Goal: Information Seeking & Learning: Learn about a topic

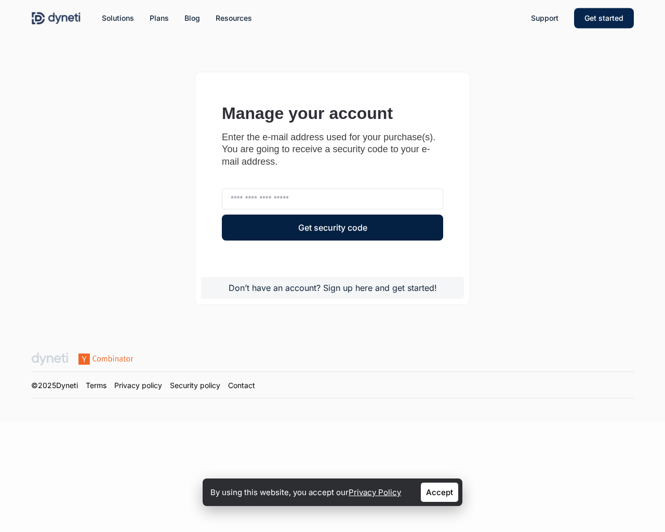
type input "**********"
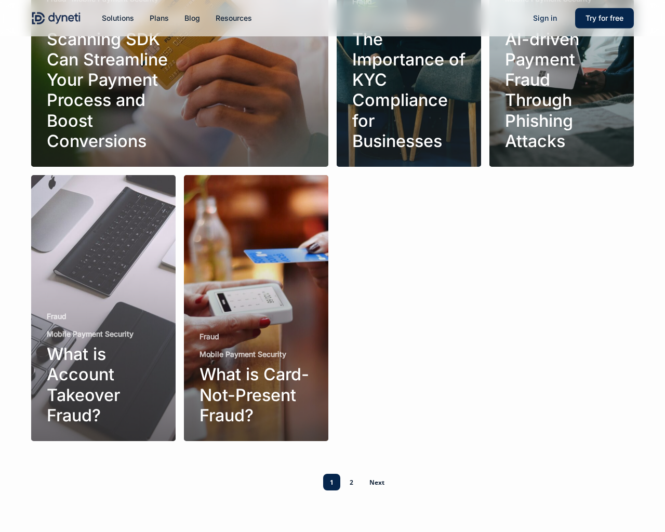
scroll to position [245, 0]
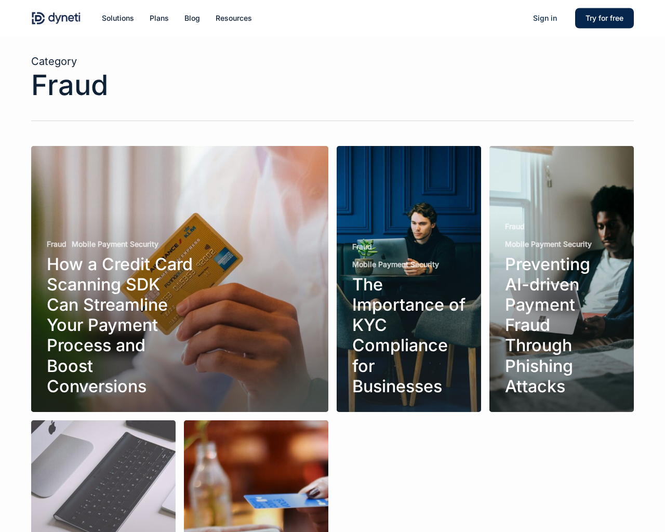
scroll to position [245, 0]
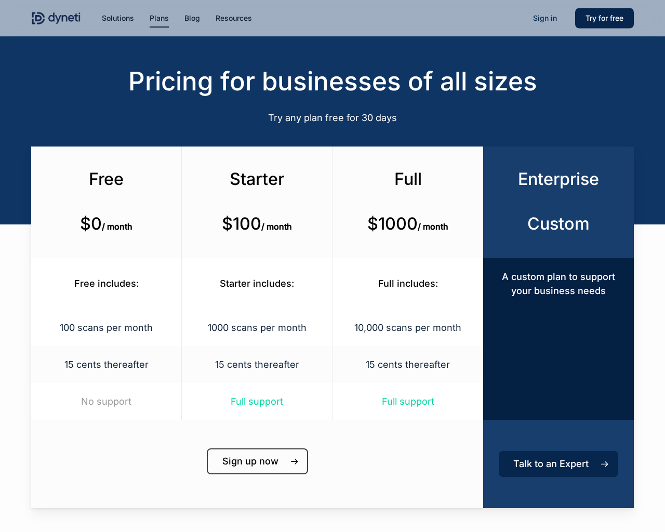
scroll to position [526, 0]
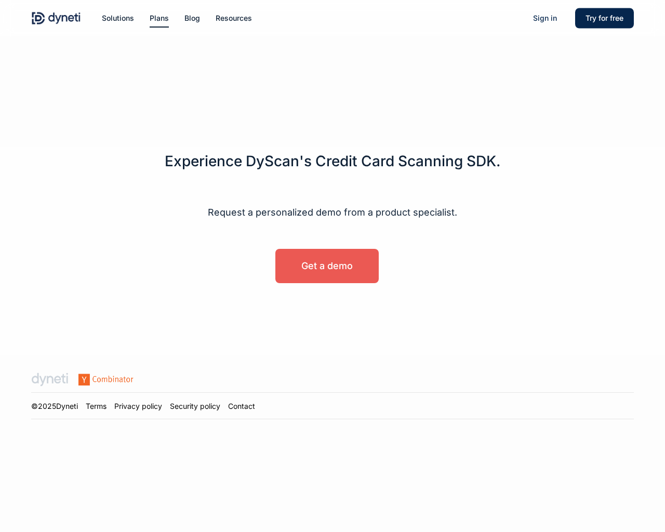
scroll to position [526, 0]
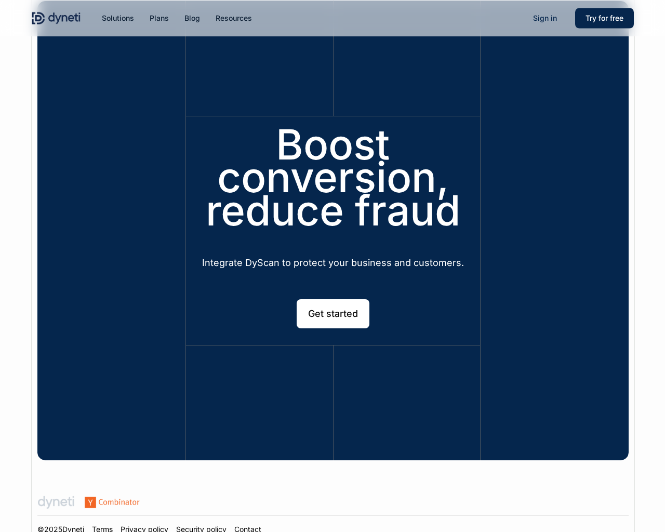
scroll to position [3050, 0]
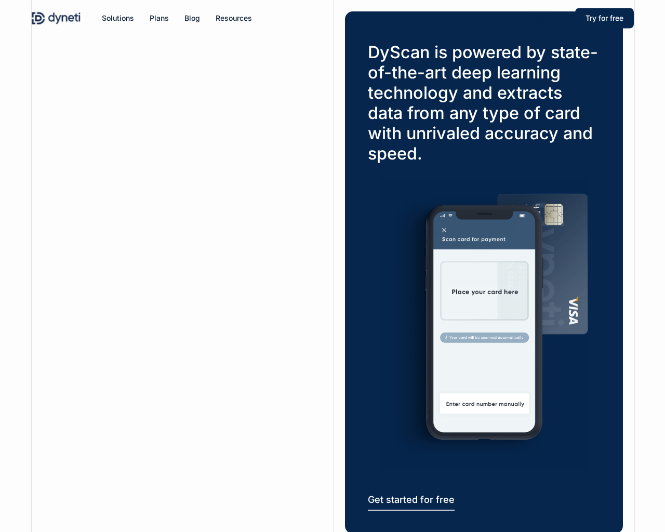
scroll to position [3050, 0]
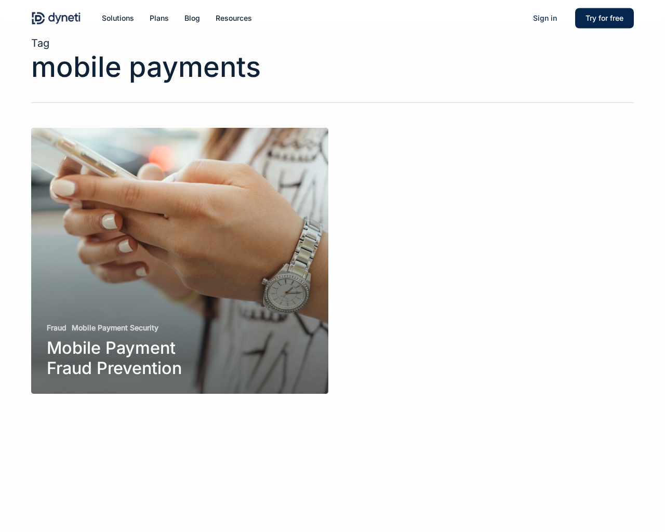
scroll to position [18, 0]
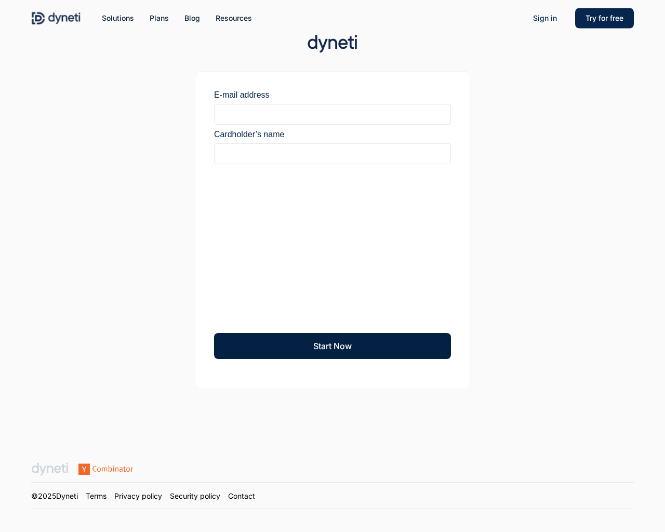
scroll to position [129, 0]
type input "**********"
type input "********"
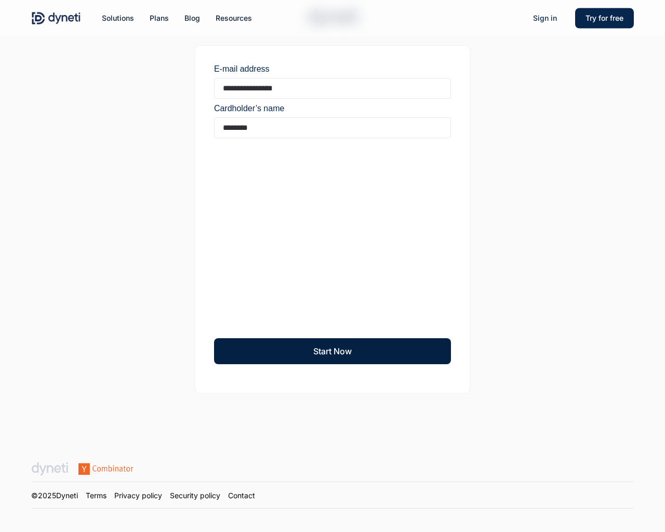
scroll to position [166, 0]
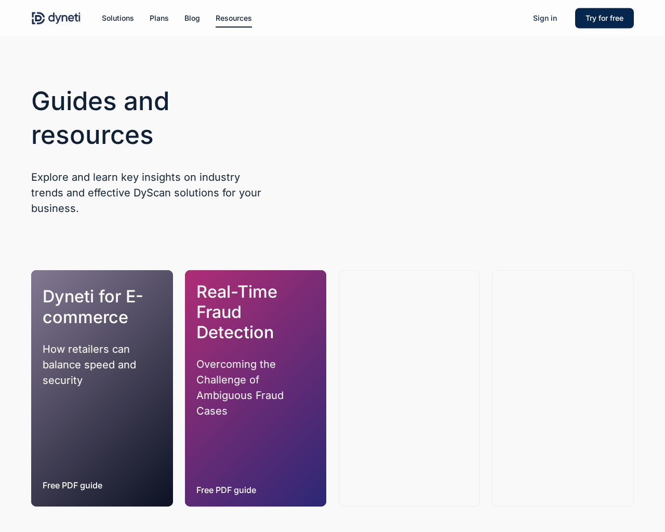
scroll to position [906, 0]
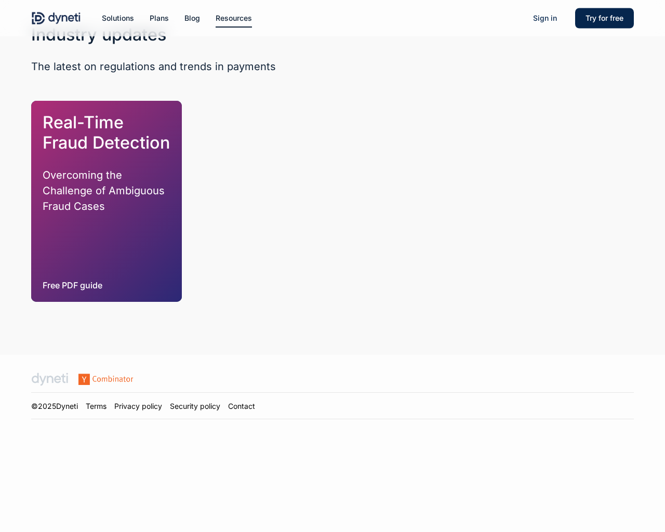
scroll to position [906, 0]
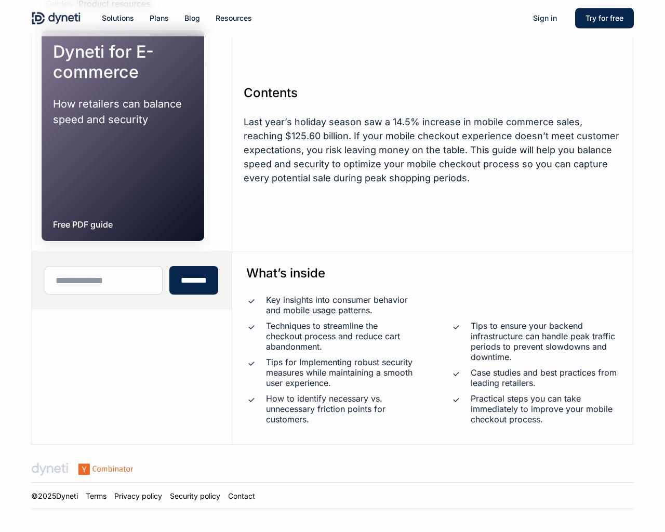
scroll to position [125, 0]
type input "**********"
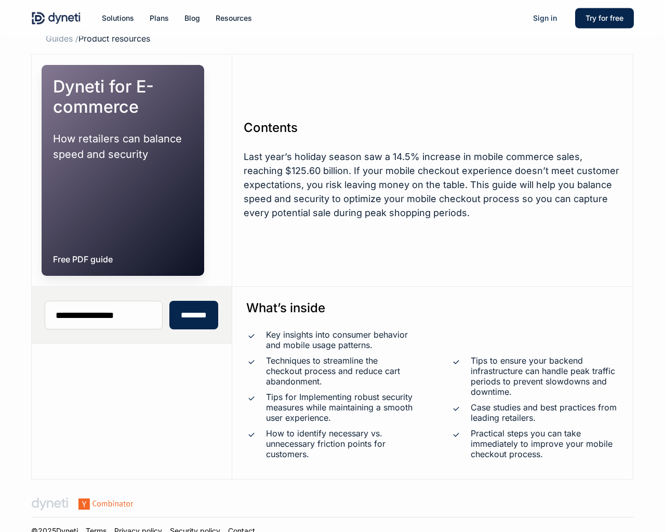
scroll to position [125, 0]
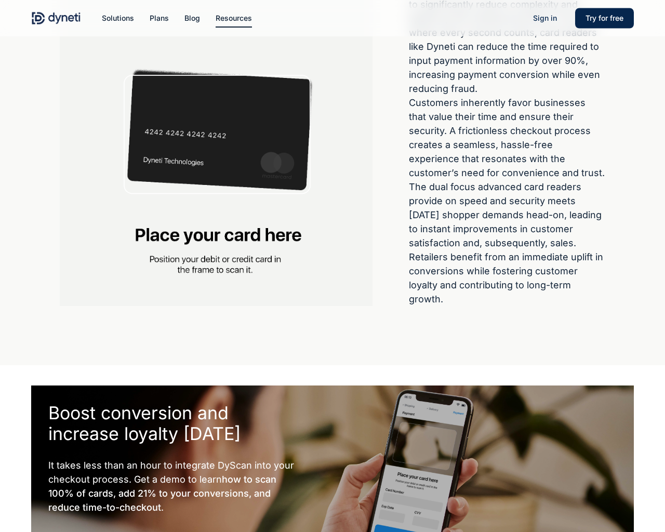
scroll to position [1604, 0]
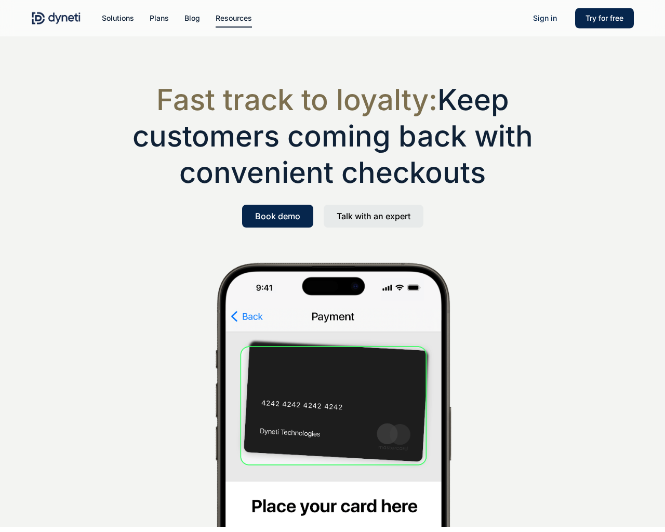
scroll to position [1604, 0]
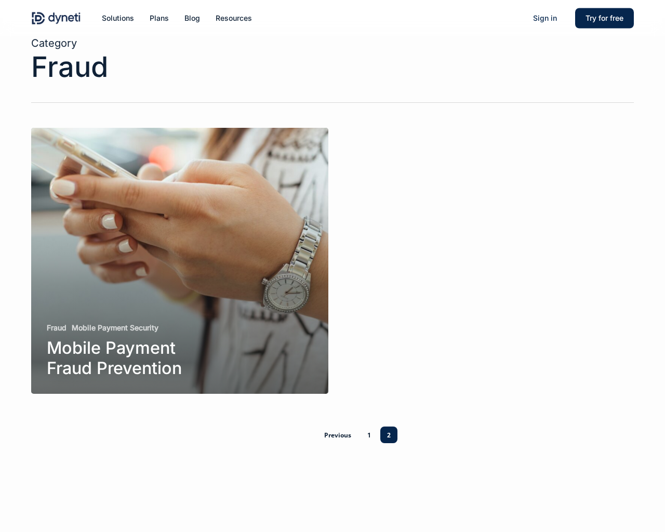
scroll to position [18, 0]
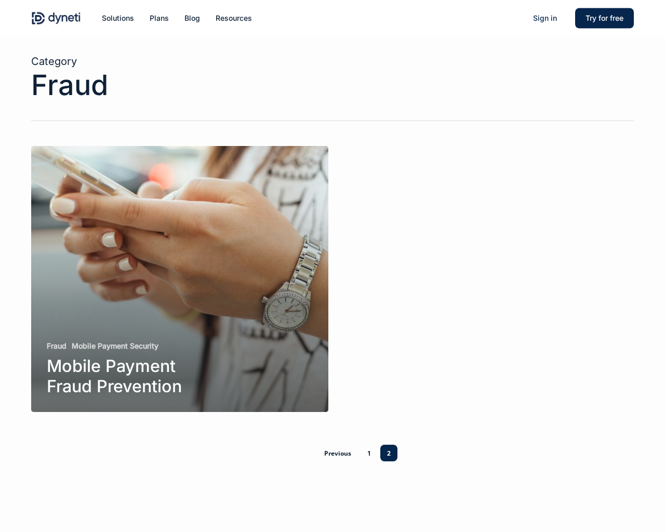
scroll to position [18, 0]
